Goal: Task Accomplishment & Management: Complete application form

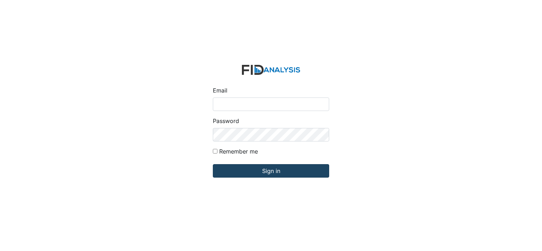
type input "[PERSON_NAME][EMAIL_ADDRESS][DOMAIN_NAME]"
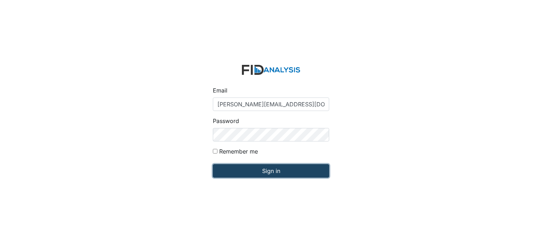
click at [236, 172] on input "Sign in" at bounding box center [271, 170] width 116 height 13
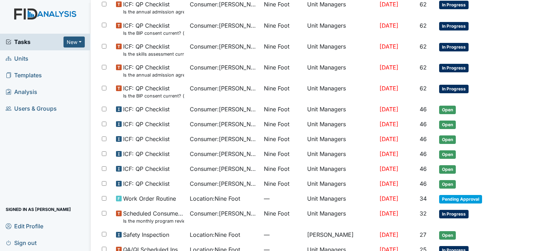
scroll to position [410, 0]
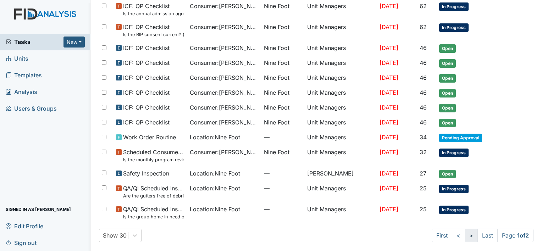
click at [464, 231] on link ">" at bounding box center [470, 235] width 13 height 13
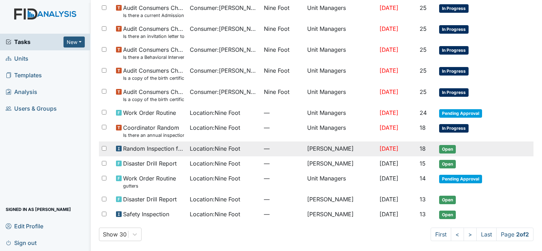
click at [320, 147] on td "[PERSON_NAME]" at bounding box center [340, 148] width 72 height 15
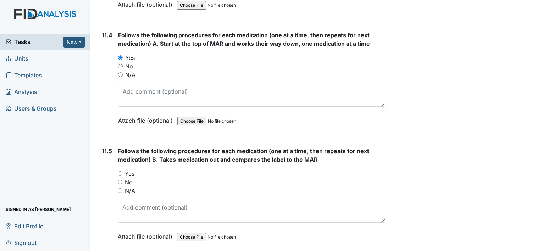
scroll to position [8295, 0]
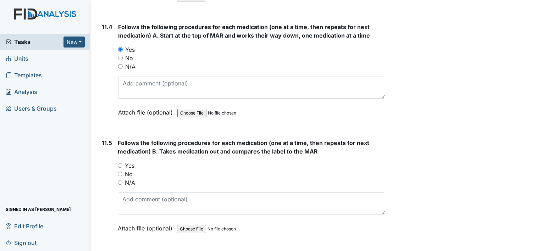
click at [120, 163] on input "Yes" at bounding box center [120, 165] width 5 height 5
radio input "true"
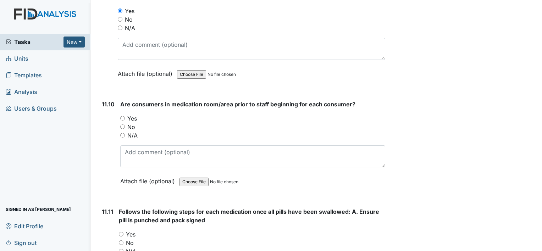
scroll to position [8918, 0]
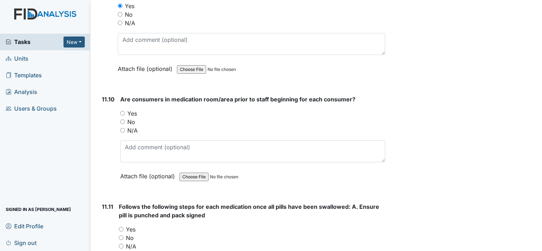
click at [122, 111] on input "Yes" at bounding box center [122, 113] width 5 height 5
radio input "true"
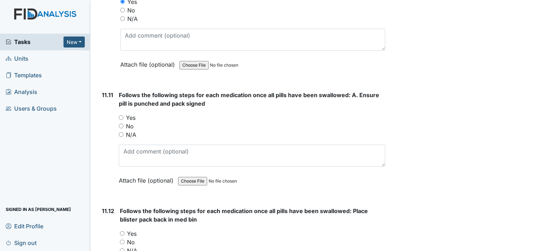
scroll to position [9032, 0]
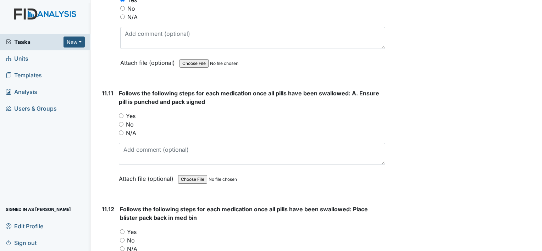
click at [121, 113] on input "Yes" at bounding box center [121, 115] width 5 height 5
radio input "true"
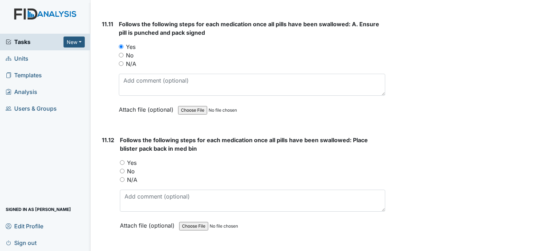
scroll to position [9108, 0]
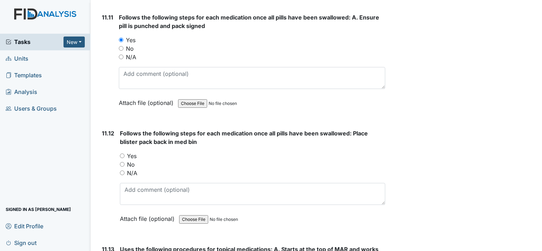
click at [121, 153] on input "Yes" at bounding box center [122, 155] width 5 height 5
radio input "true"
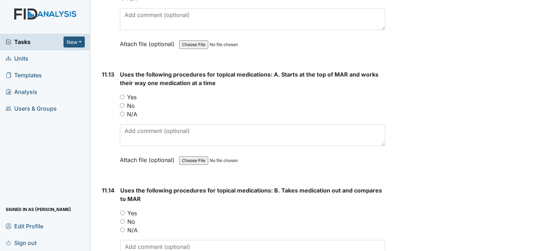
scroll to position [9297, 0]
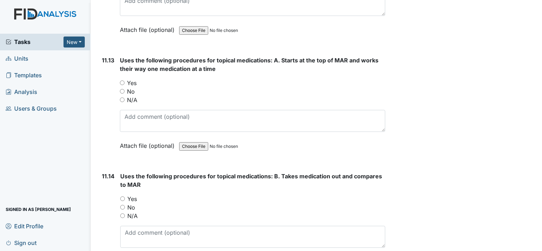
click at [122, 80] on input "Yes" at bounding box center [122, 82] width 5 height 5
radio input "true"
click at [120, 196] on input "Yes" at bounding box center [122, 198] width 5 height 5
radio input "true"
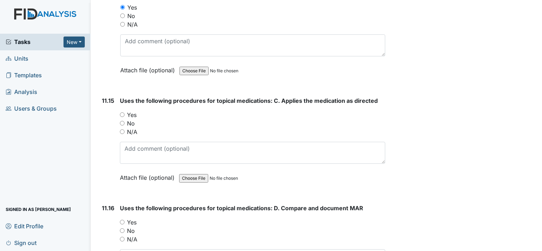
scroll to position [9495, 0]
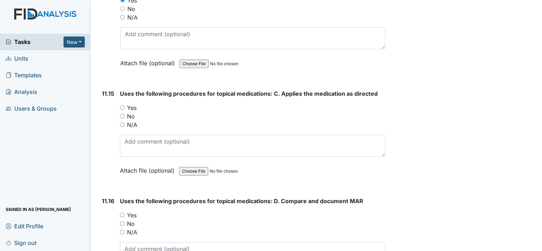
click at [122, 105] on input "Yes" at bounding box center [122, 107] width 5 height 5
radio input "true"
click at [122, 213] on input "Yes" at bounding box center [122, 215] width 5 height 5
radio input "true"
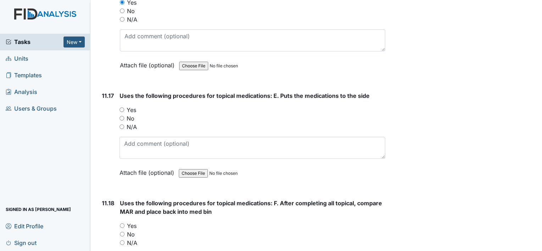
scroll to position [9722, 0]
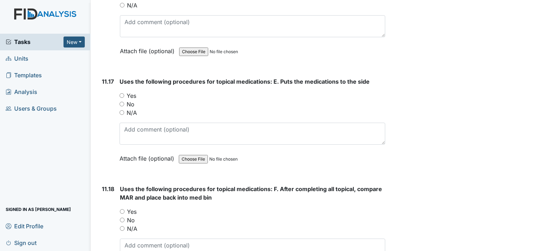
click at [121, 93] on input "Yes" at bounding box center [121, 95] width 5 height 5
radio input "true"
click at [121, 209] on input "Yes" at bounding box center [122, 211] width 5 height 5
radio input "true"
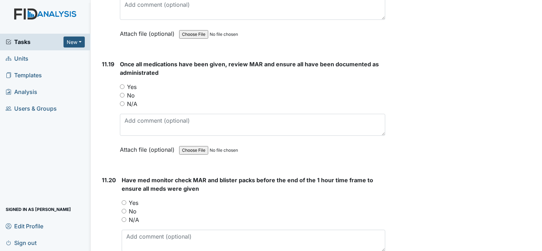
scroll to position [9977, 0]
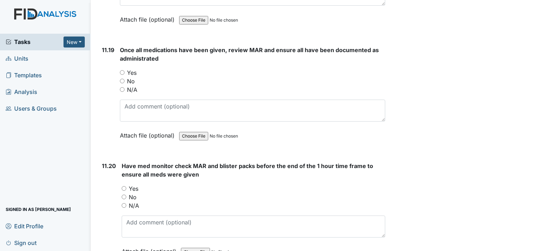
click at [121, 70] on input "Yes" at bounding box center [122, 72] width 5 height 5
radio input "true"
click at [123, 186] on input "Yes" at bounding box center [124, 188] width 5 height 5
radio input "true"
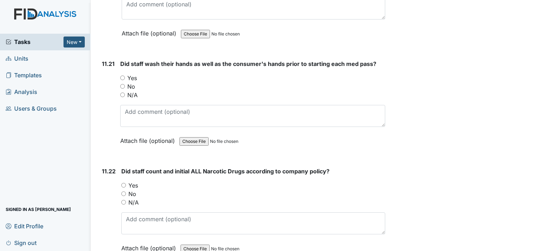
scroll to position [10204, 0]
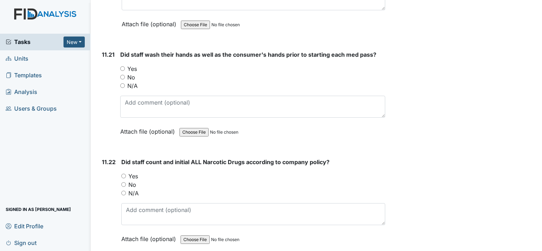
click at [123, 66] on input "Yes" at bounding box center [122, 68] width 5 height 5
radio input "true"
click at [123, 174] on input "Yes" at bounding box center [123, 176] width 5 height 5
radio input "true"
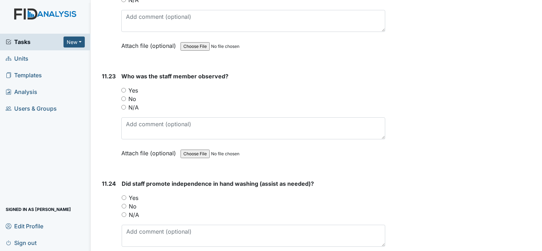
scroll to position [10411, 0]
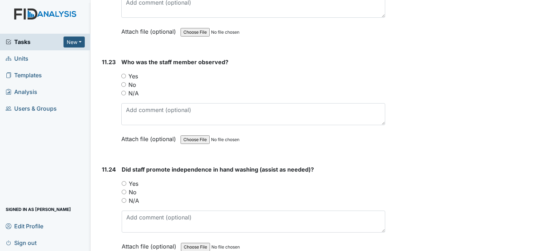
click at [123, 181] on input "Yes" at bounding box center [124, 183] width 5 height 5
radio input "true"
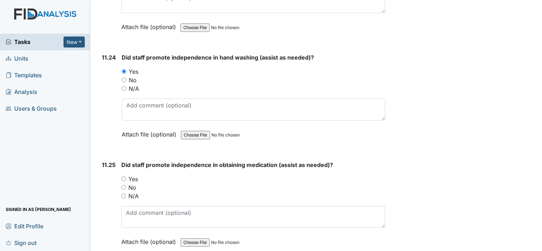
scroll to position [10530, 0]
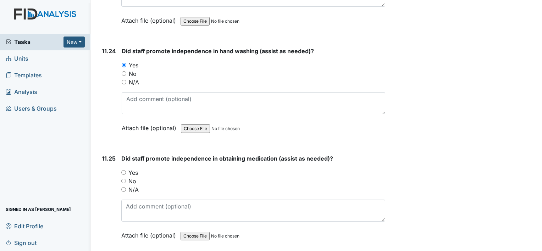
click at [124, 170] on input "Yes" at bounding box center [123, 172] width 5 height 5
radio input "true"
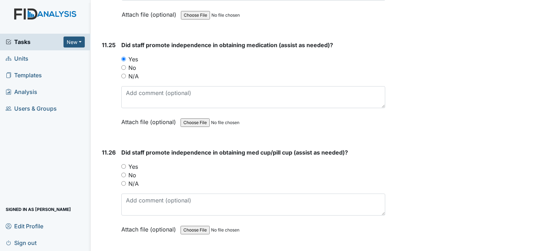
scroll to position [10657, 0]
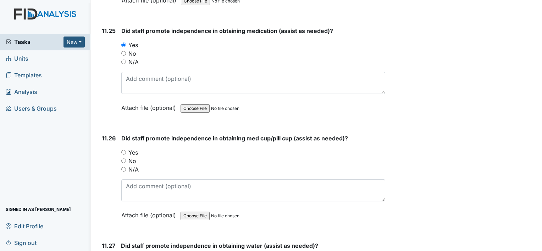
click at [123, 150] on input "Yes" at bounding box center [123, 152] width 5 height 5
radio input "true"
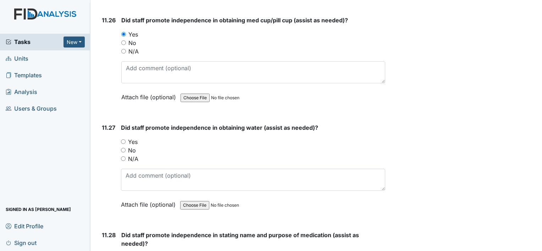
scroll to position [10790, 0]
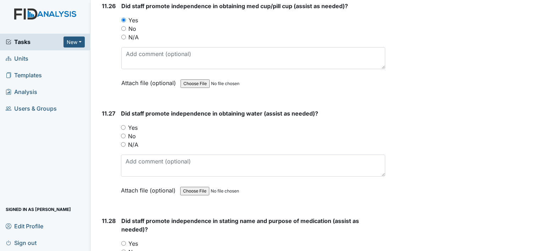
click at [124, 125] on input "Yes" at bounding box center [123, 127] width 5 height 5
radio input "true"
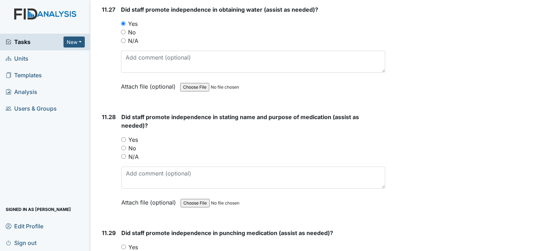
scroll to position [10908, 0]
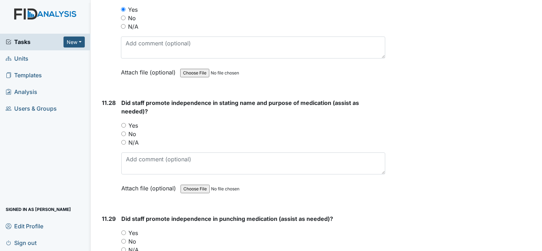
click at [123, 123] on input "Yes" at bounding box center [123, 125] width 5 height 5
radio input "true"
click at [123, 230] on input "Yes" at bounding box center [123, 232] width 5 height 5
radio input "true"
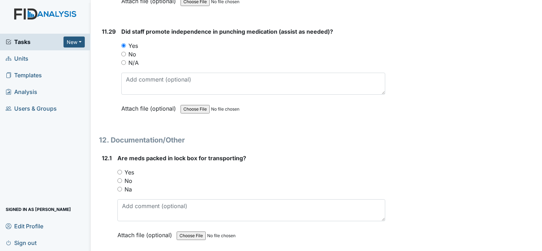
scroll to position [11097, 0]
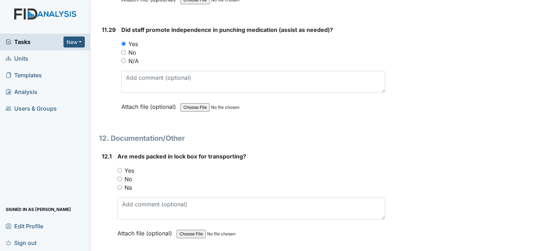
click at [121, 168] on input "Yes" at bounding box center [119, 170] width 5 height 5
radio input "true"
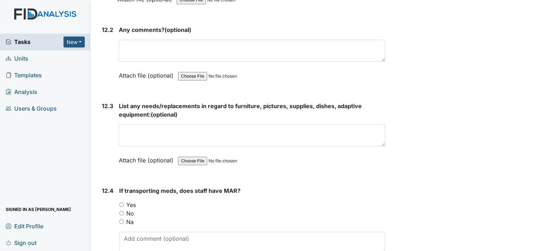
scroll to position [11337, 0]
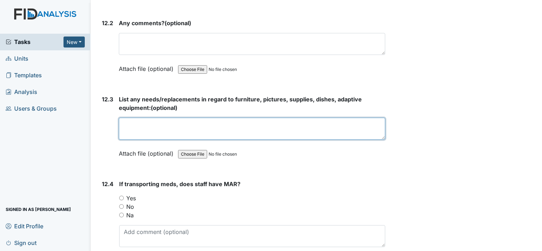
click at [125, 118] on textarea at bounding box center [252, 129] width 266 height 22
click at [181, 118] on textarea "Need nobes on some" at bounding box center [252, 129] width 266 height 22
type textarea "Need nobes on some of the dressers"
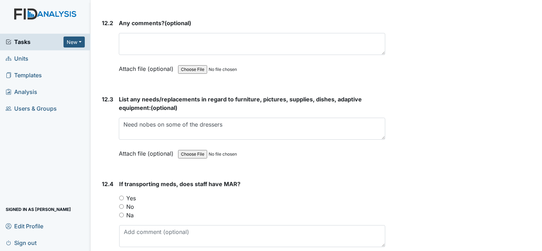
click at [121, 196] on input "Yes" at bounding box center [121, 198] width 5 height 5
radio input "true"
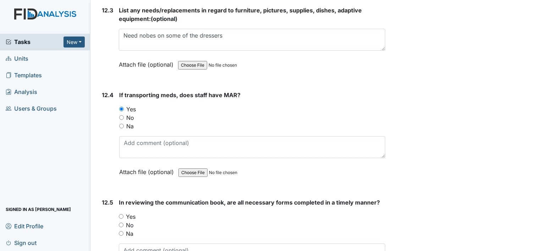
scroll to position [11432, 0]
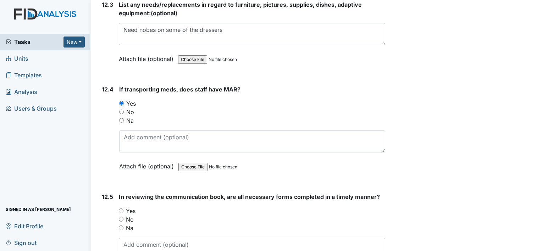
click at [121, 208] on input "Yes" at bounding box center [121, 210] width 5 height 5
radio input "true"
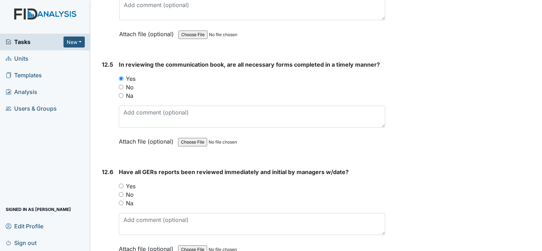
scroll to position [11578, 0]
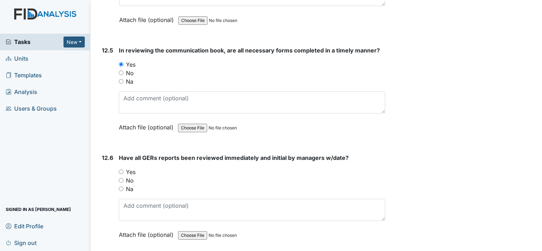
click at [121, 169] on input "Yes" at bounding box center [121, 171] width 5 height 5
radio input "true"
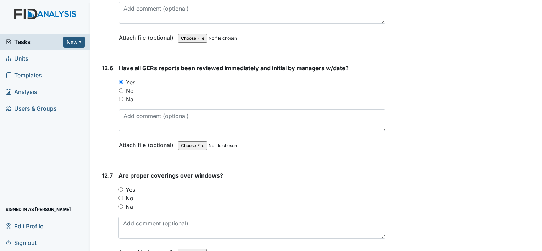
scroll to position [11678, 0]
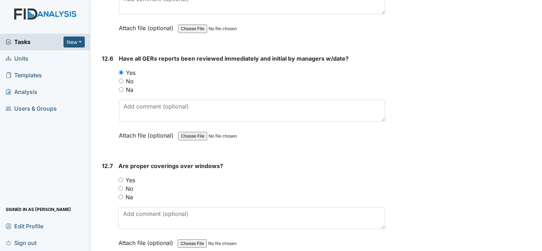
click at [121, 178] on input "Yes" at bounding box center [120, 180] width 5 height 5
radio input "true"
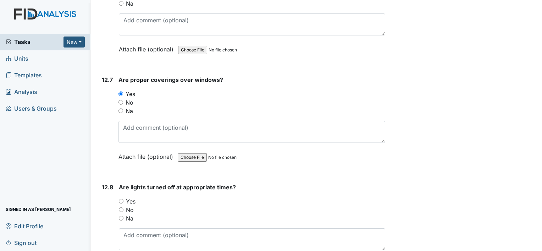
scroll to position [11772, 0]
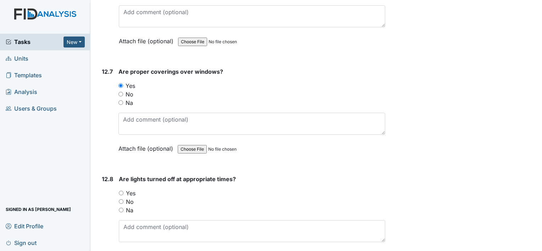
click at [122, 191] on input "Yes" at bounding box center [121, 193] width 5 height 5
radio input "true"
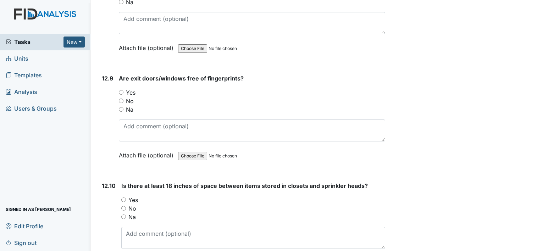
scroll to position [12018, 0]
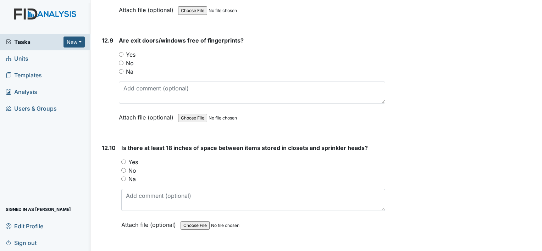
click at [121, 52] on input "Yes" at bounding box center [121, 54] width 5 height 5
radio input "true"
click at [123, 160] on input "Yes" at bounding box center [123, 162] width 5 height 5
radio input "true"
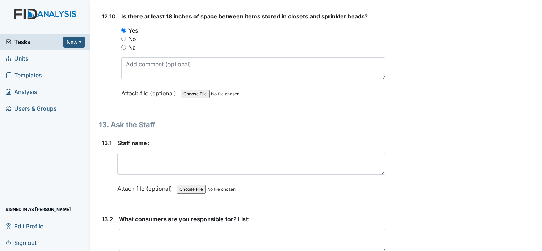
scroll to position [12155, 0]
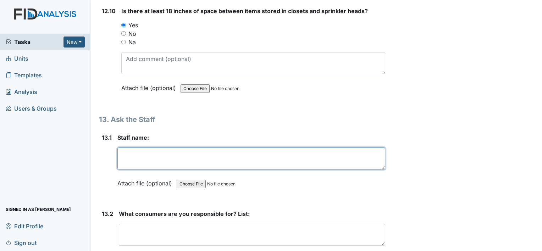
click at [124, 147] on textarea at bounding box center [251, 158] width 268 height 22
type textarea "Christerpher"
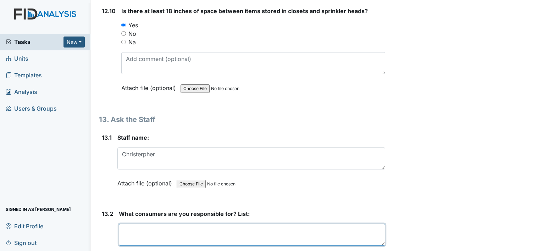
click at [125, 224] on textarea at bounding box center [252, 235] width 266 height 22
type textarea "Shawn Knobs Walter Tyndall Lesle Jones"
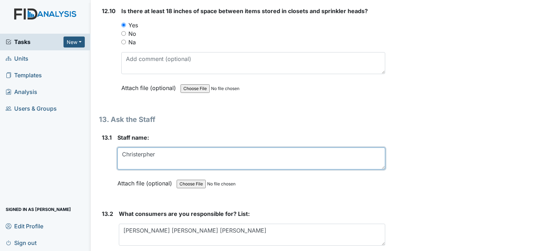
click at [160, 147] on textarea "Christerpher" at bounding box center [251, 158] width 268 height 22
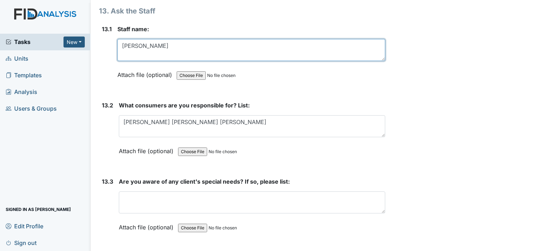
scroll to position [12277, 0]
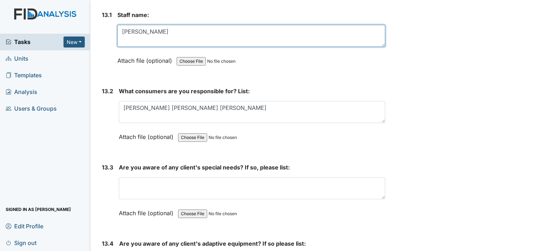
type textarea "Christerpher Williams"
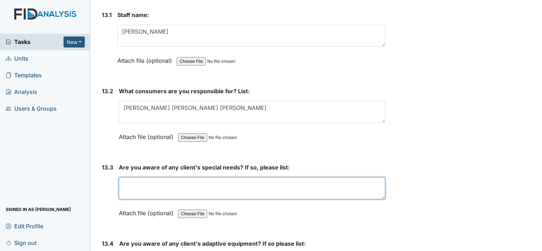
click at [124, 177] on textarea at bounding box center [252, 188] width 266 height 22
type textarea "Shawn needs help with his walking his balance is off a lot."
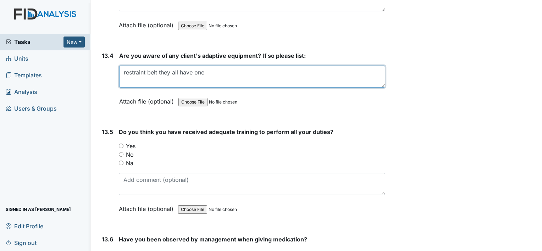
scroll to position [12467, 0]
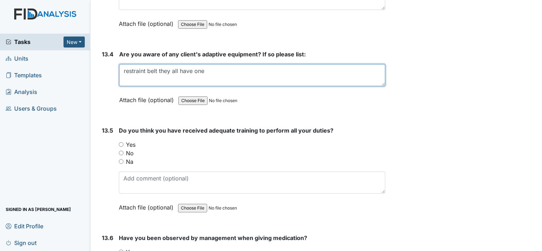
type textarea "restraint belt they all have one"
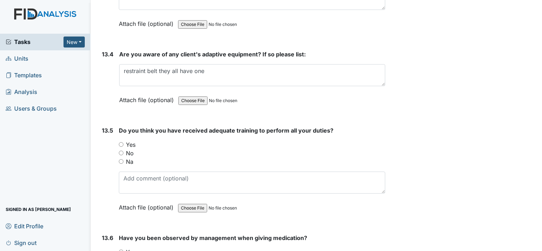
click at [122, 142] on input "Yes" at bounding box center [121, 144] width 5 height 5
radio input "true"
click at [121, 250] on input "Yes" at bounding box center [121, 252] width 5 height 5
radio input "true"
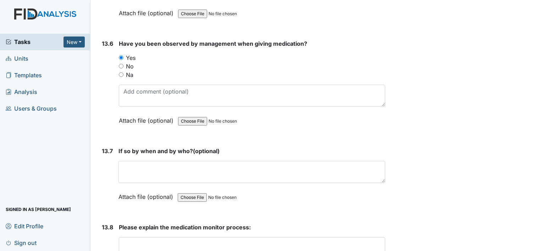
scroll to position [12665, 0]
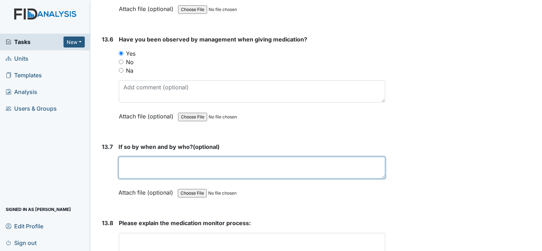
click at [125, 157] on textarea at bounding box center [251, 168] width 267 height 22
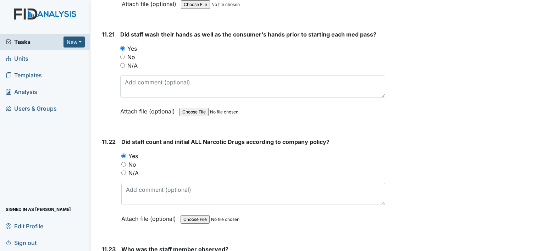
scroll to position [10191, 0]
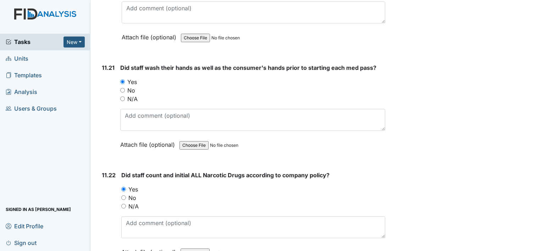
click at [536, 6] on main "Inspection: Random Inspection for AM ID: #00011300 Open Autosaving... Location:…" at bounding box center [315, 125] width 451 height 251
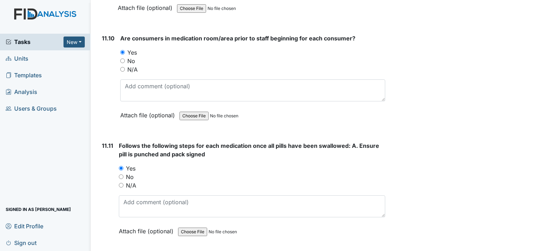
scroll to position [8946, 0]
